Goal: Task Accomplishment & Management: Use online tool/utility

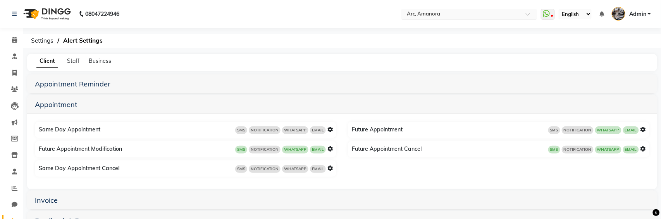
click at [481, 14] on input "text" at bounding box center [462, 15] width 112 height 8
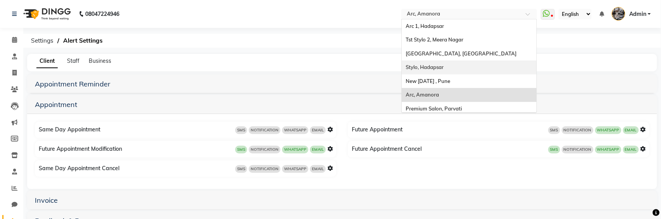
click at [440, 67] on span "Stylo, Hadapsar" at bounding box center [425, 67] width 38 height 6
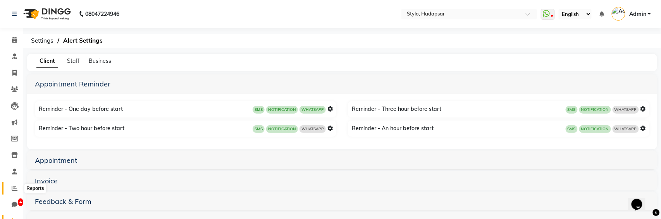
click at [14, 187] on icon at bounding box center [15, 188] width 6 height 6
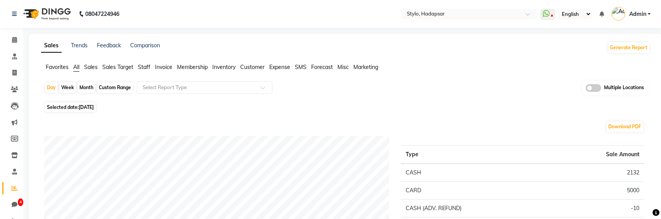
click at [228, 67] on span "Inventory" at bounding box center [223, 67] width 23 height 7
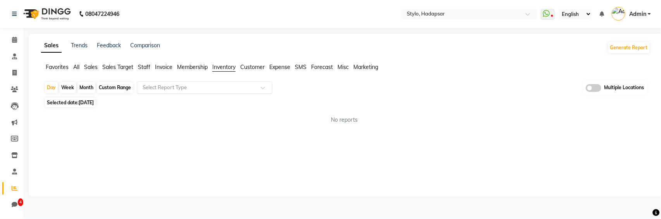
click at [222, 89] on input "text" at bounding box center [197, 88] width 112 height 8
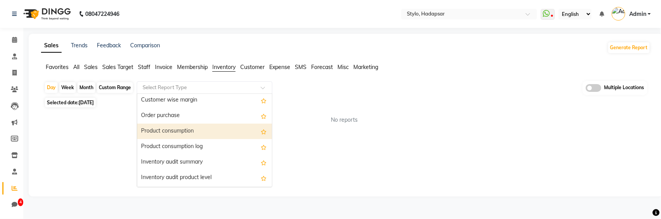
scroll to position [204, 0]
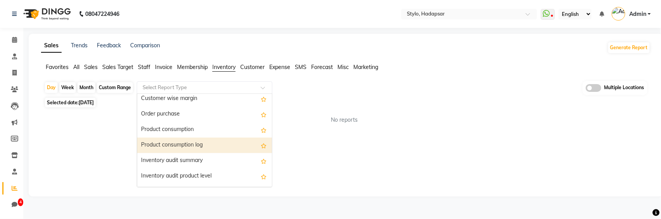
click at [193, 147] on div "Product consumption log" at bounding box center [204, 146] width 135 height 16
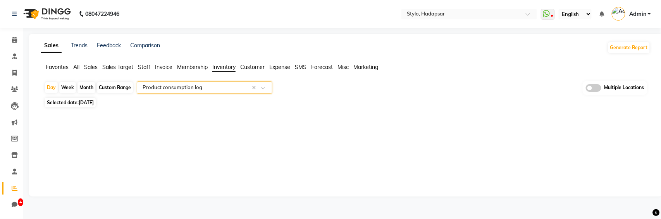
click at [88, 88] on div "Month" at bounding box center [87, 87] width 18 height 11
select select "10"
select select "2025"
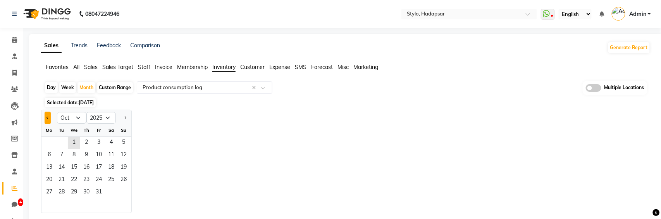
click at [47, 120] on button "Previous month" at bounding box center [48, 118] width 6 height 12
select select "9"
click at [48, 142] on span "1" at bounding box center [49, 143] width 12 height 12
select select "full_report"
select select "csv"
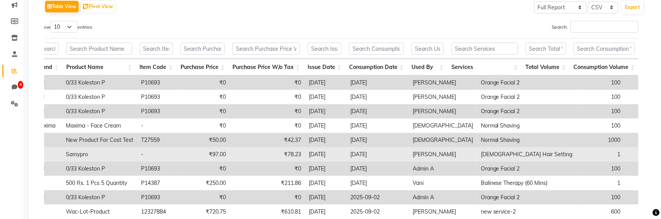
scroll to position [141, 0]
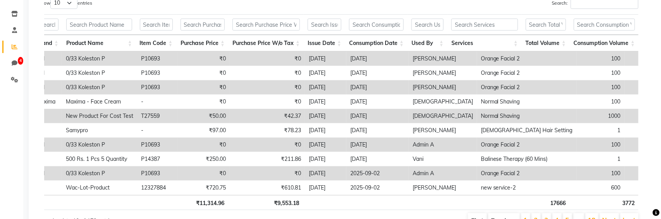
drag, startPoint x: 573, startPoint y: 41, endPoint x: 626, endPoint y: 40, distance: 52.7
click at [626, 40] on th "Consumption Volume" at bounding box center [604, 43] width 69 height 17
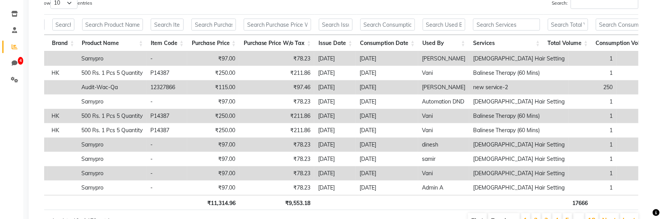
scroll to position [0, 179]
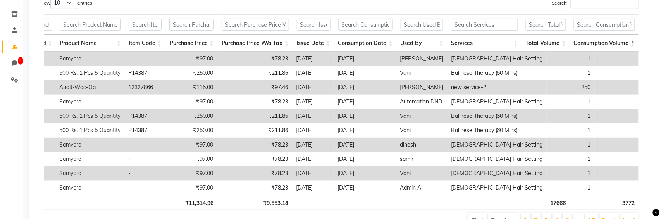
click at [631, 42] on th "Consumption Volume" at bounding box center [604, 43] width 69 height 17
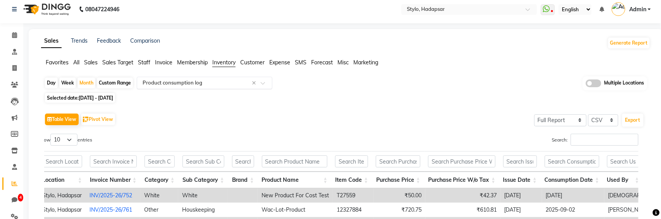
click at [209, 85] on input "text" at bounding box center [197, 83] width 112 height 8
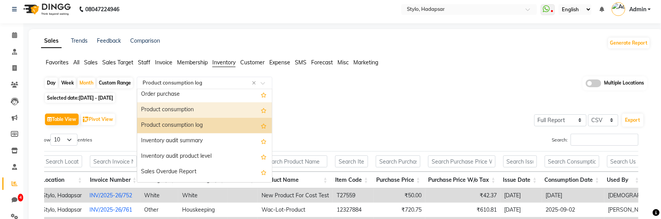
click at [176, 107] on div "Product consumption" at bounding box center [204, 110] width 135 height 16
